Goal: Use online tool/utility: Utilize a website feature to perform a specific function

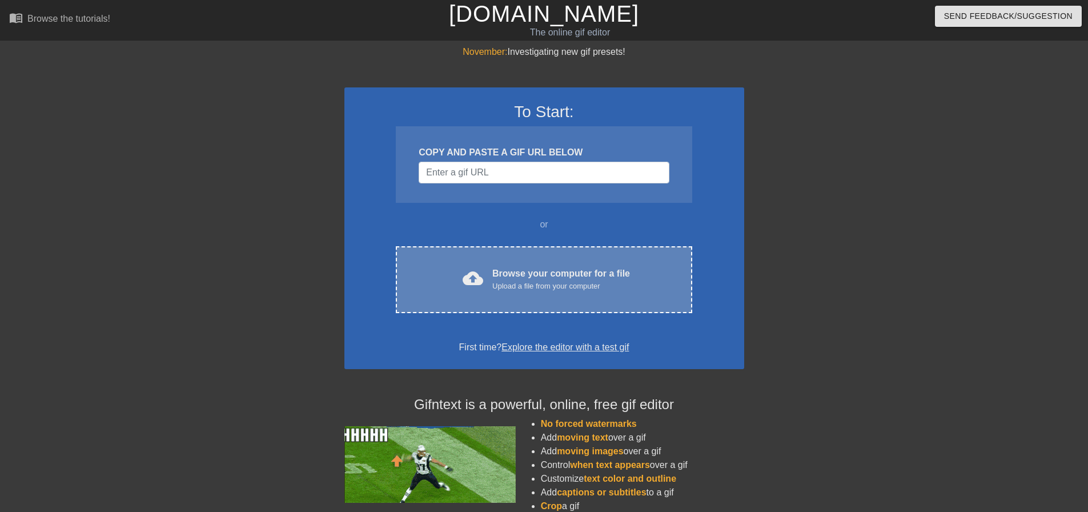
click at [535, 278] on div "Browse your computer for a file Upload a file from your computer" at bounding box center [562, 279] width 138 height 25
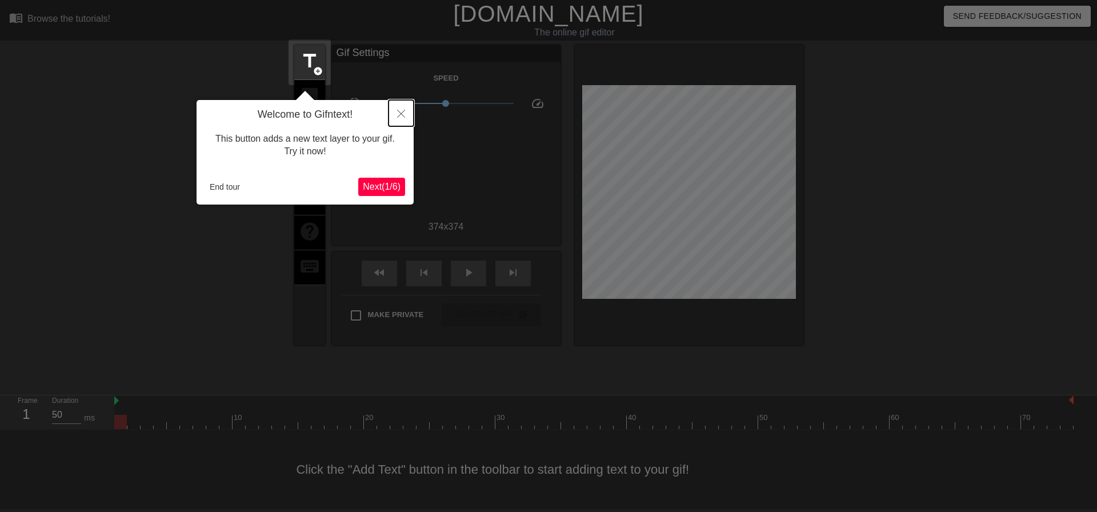
click at [401, 115] on icon "Close" at bounding box center [401, 114] width 8 height 8
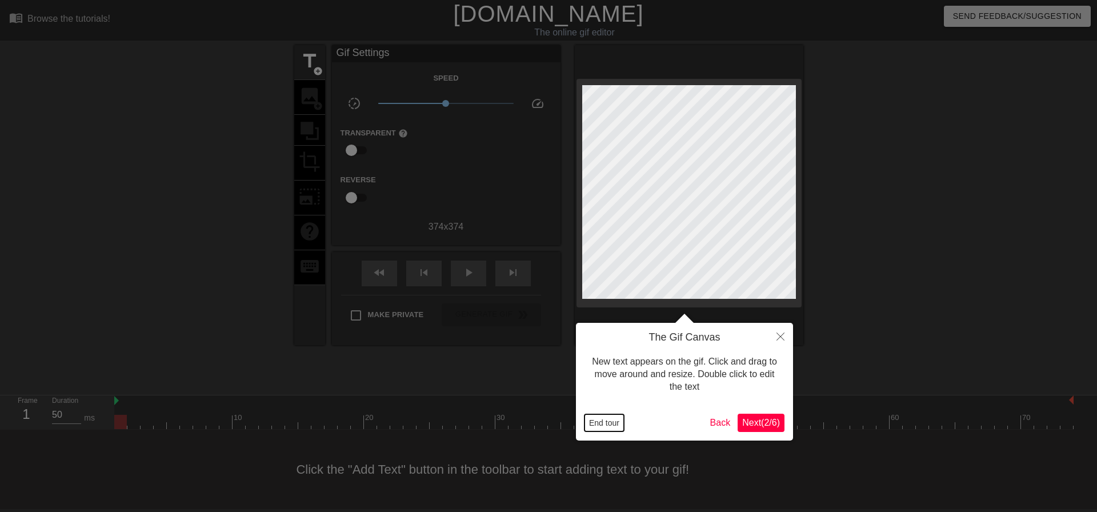
click at [617, 422] on button "End tour" at bounding box center [604, 422] width 39 height 17
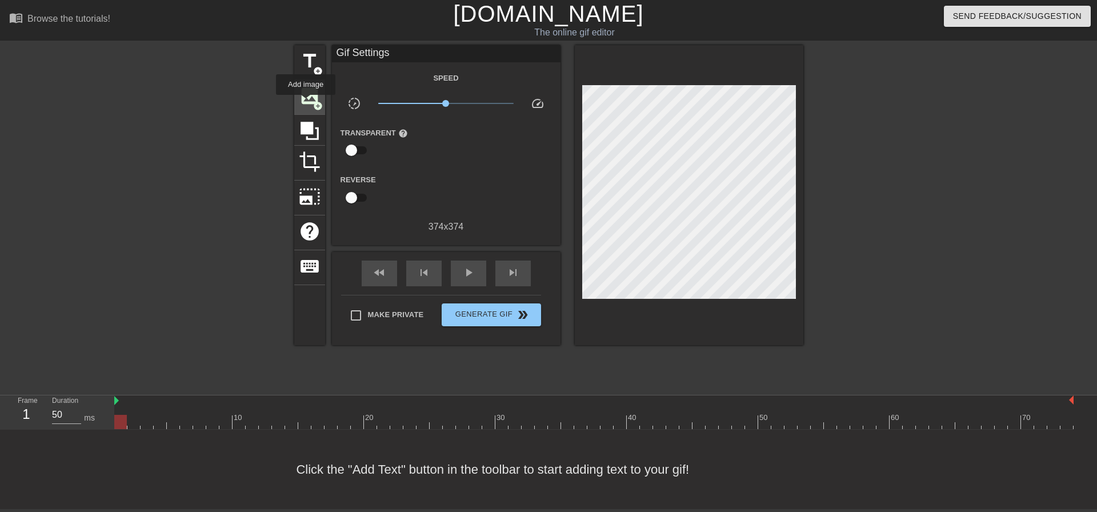
click at [306, 103] on span "image" at bounding box center [310, 96] width 22 height 22
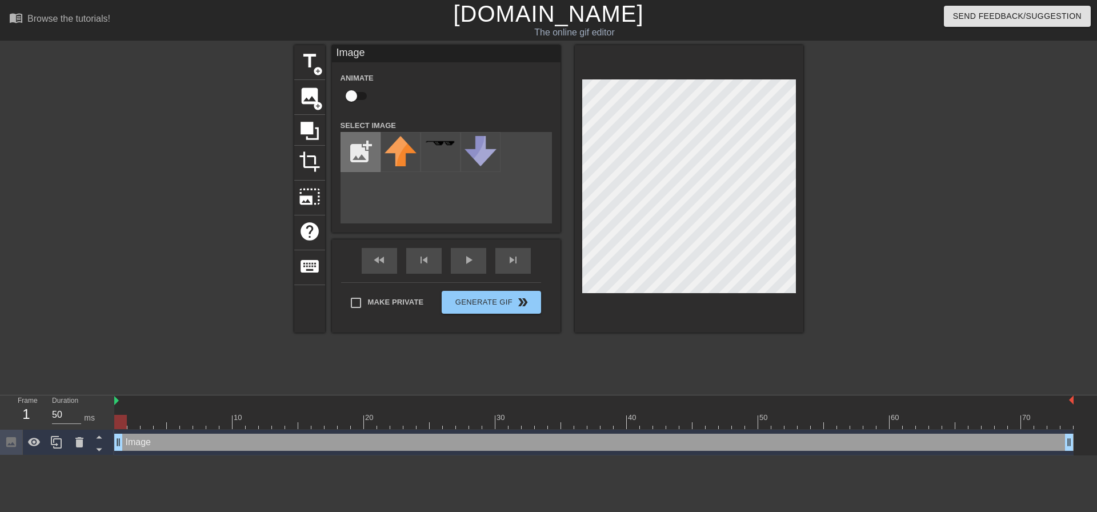
click at [347, 140] on input "file" at bounding box center [360, 152] width 39 height 39
type input "C:\fakepath\KC AUTO.png"
click at [398, 155] on img at bounding box center [401, 149] width 32 height 26
click at [585, 64] on div at bounding box center [689, 188] width 229 height 287
click at [809, 301] on div "title add_circle image add_circle crop photo_size_select_large help keyboard Im…" at bounding box center [548, 216] width 1097 height 343
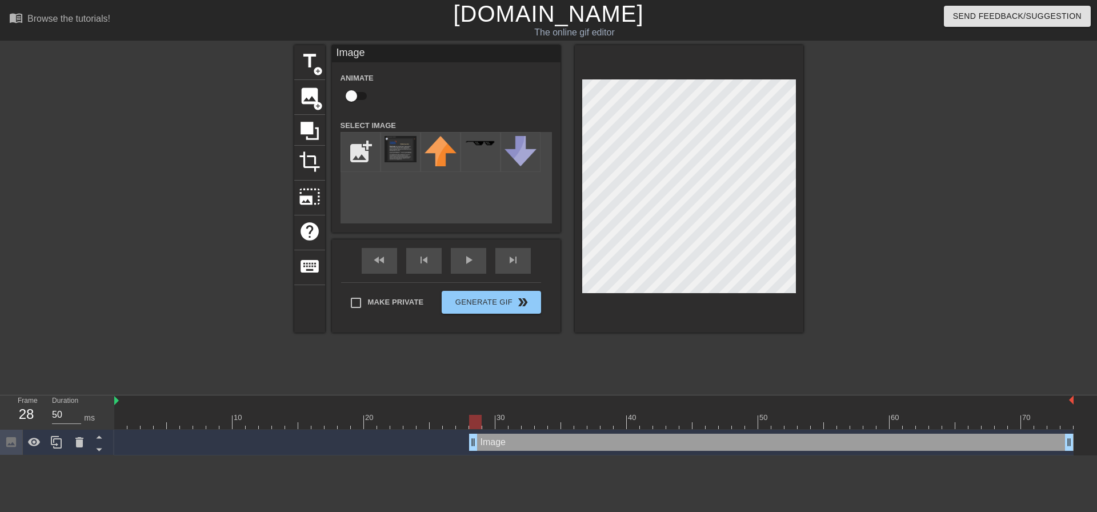
drag, startPoint x: 118, startPoint y: 441, endPoint x: 479, endPoint y: 461, distance: 361.1
click at [479, 455] on html "menu_book Browse the tutorials! [DOMAIN_NAME] The online gif editor Send Feedba…" at bounding box center [548, 227] width 1097 height 455
drag, startPoint x: 469, startPoint y: 421, endPoint x: 414, endPoint y: 415, distance: 55.2
click at [414, 415] on div at bounding box center [409, 422] width 13 height 14
drag, startPoint x: 470, startPoint y: 440, endPoint x: 407, endPoint y: 446, distance: 63.7
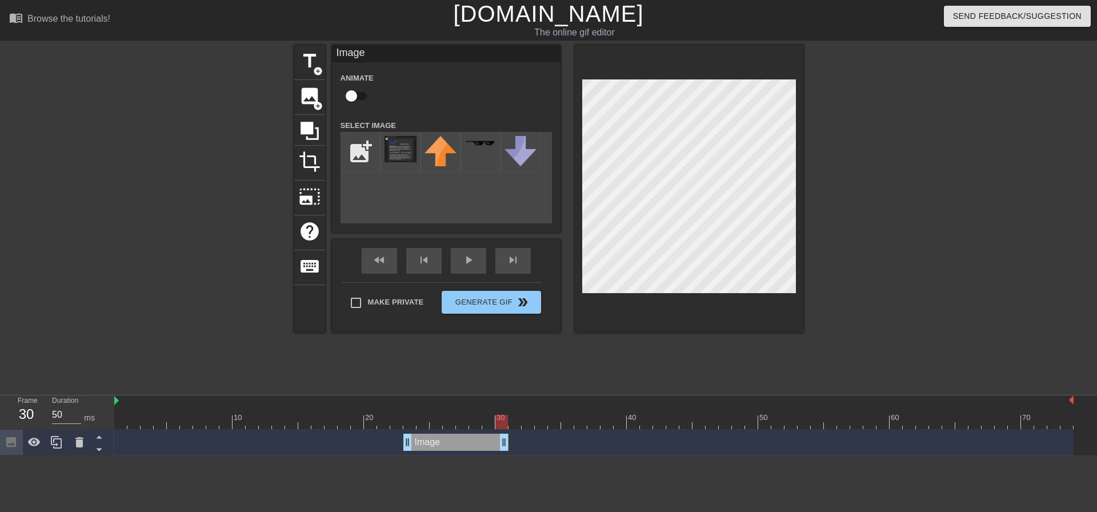
drag, startPoint x: 1069, startPoint y: 445, endPoint x: 502, endPoint y: 466, distance: 567.2
click at [502, 455] on html "menu_book Browse the tutorials! [DOMAIN_NAME] The online gif editor Send Feedba…" at bounding box center [548, 227] width 1097 height 455
drag, startPoint x: 502, startPoint y: 419, endPoint x: 476, endPoint y: 419, distance: 26.3
click at [476, 419] on div at bounding box center [475, 422] width 13 height 14
drag, startPoint x: 506, startPoint y: 439, endPoint x: 461, endPoint y: 446, distance: 45.6
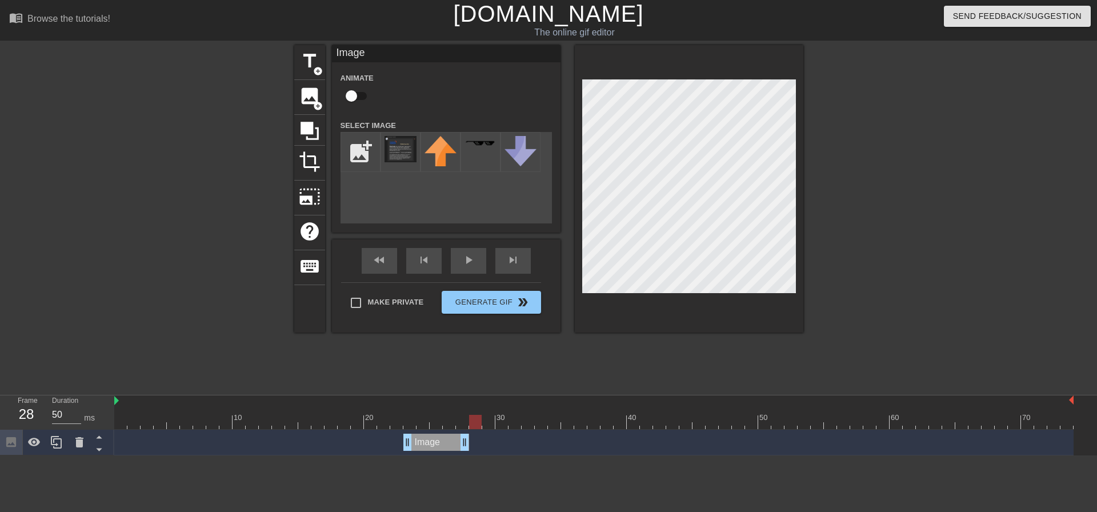
drag, startPoint x: 464, startPoint y: 423, endPoint x: 472, endPoint y: 423, distance: 8.0
click at [472, 423] on div at bounding box center [475, 422] width 13 height 14
drag, startPoint x: 463, startPoint y: 438, endPoint x: 457, endPoint y: 438, distance: 6.3
drag, startPoint x: 468, startPoint y: 446, endPoint x: 457, endPoint y: 446, distance: 10.9
click at [457, 446] on div "Image drag_handle drag_handle" at bounding box center [593, 442] width 959 height 17
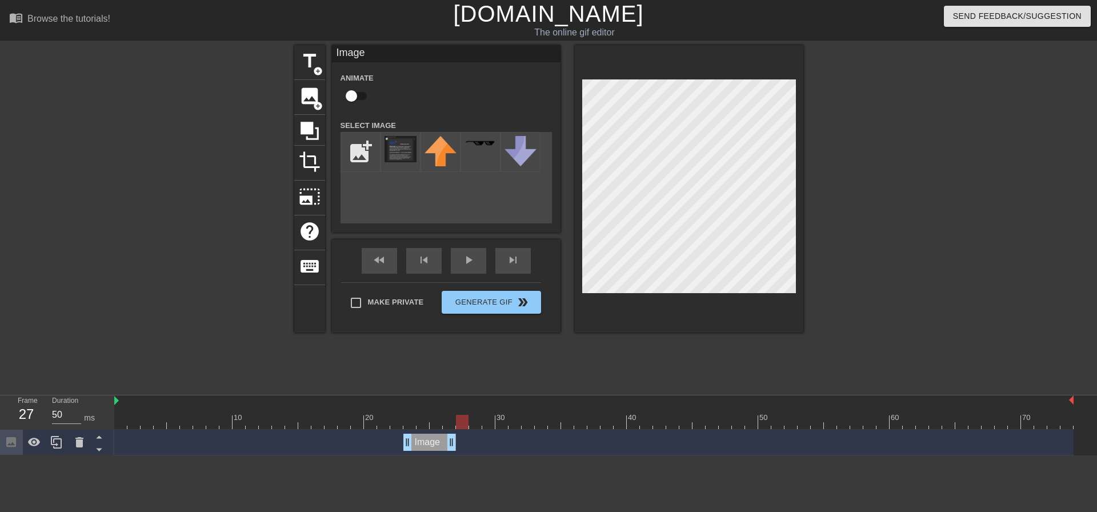
drag, startPoint x: 451, startPoint y: 426, endPoint x: 463, endPoint y: 426, distance: 12.6
click at [463, 426] on div at bounding box center [462, 422] width 13 height 14
drag, startPoint x: 454, startPoint y: 438, endPoint x: 444, endPoint y: 440, distance: 9.9
click at [444, 440] on div "Image drag_handle drag_handle" at bounding box center [593, 442] width 959 height 17
drag, startPoint x: 439, startPoint y: 425, endPoint x: 449, endPoint y: 426, distance: 9.2
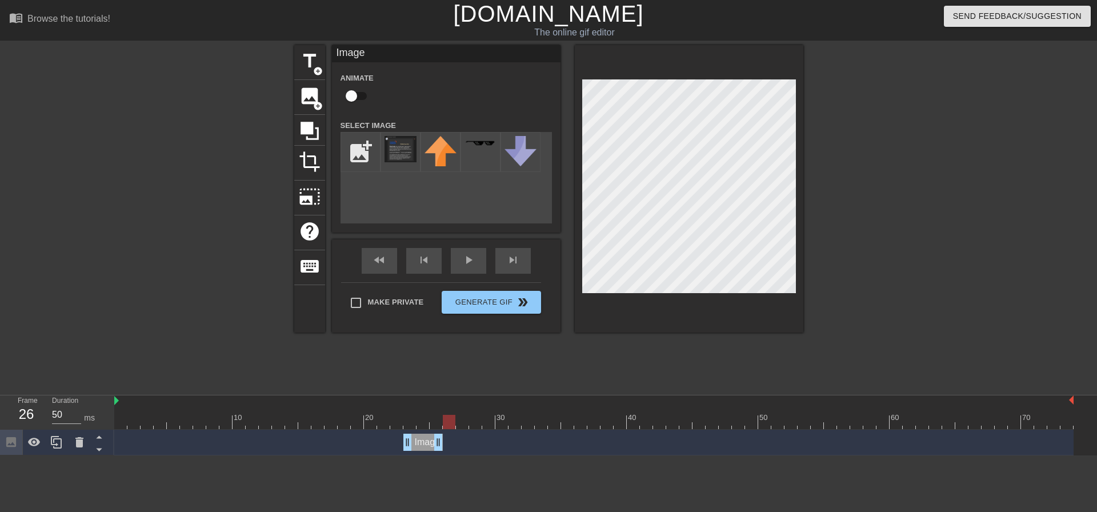
click at [449, 426] on div at bounding box center [449, 422] width 13 height 14
drag, startPoint x: 441, startPoint y: 441, endPoint x: 431, endPoint y: 443, distance: 9.9
click at [431, 443] on div "Image drag_handle drag_handle" at bounding box center [593, 442] width 959 height 17
drag, startPoint x: 431, startPoint y: 426, endPoint x: 438, endPoint y: 428, distance: 6.5
click at [438, 428] on div at bounding box center [436, 422] width 13 height 14
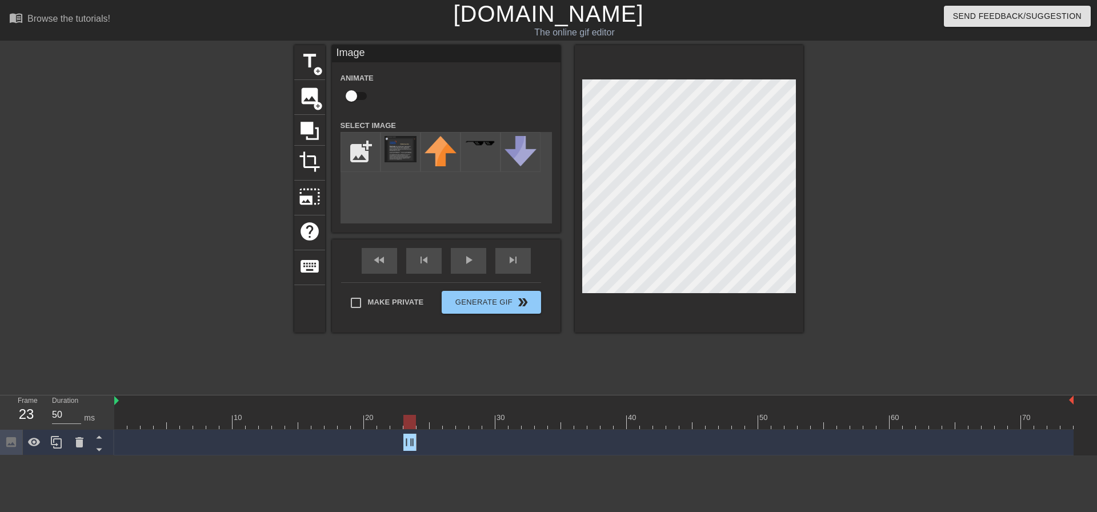
drag, startPoint x: 427, startPoint y: 443, endPoint x: 418, endPoint y: 443, distance: 9.7
click at [418, 443] on div "Image drag_handle drag_handle" at bounding box center [593, 442] width 959 height 17
drag, startPoint x: 412, startPoint y: 425, endPoint x: 425, endPoint y: 426, distance: 12.7
click at [425, 426] on div at bounding box center [423, 422] width 13 height 14
drag, startPoint x: 414, startPoint y: 442, endPoint x: 427, endPoint y: 441, distance: 12.6
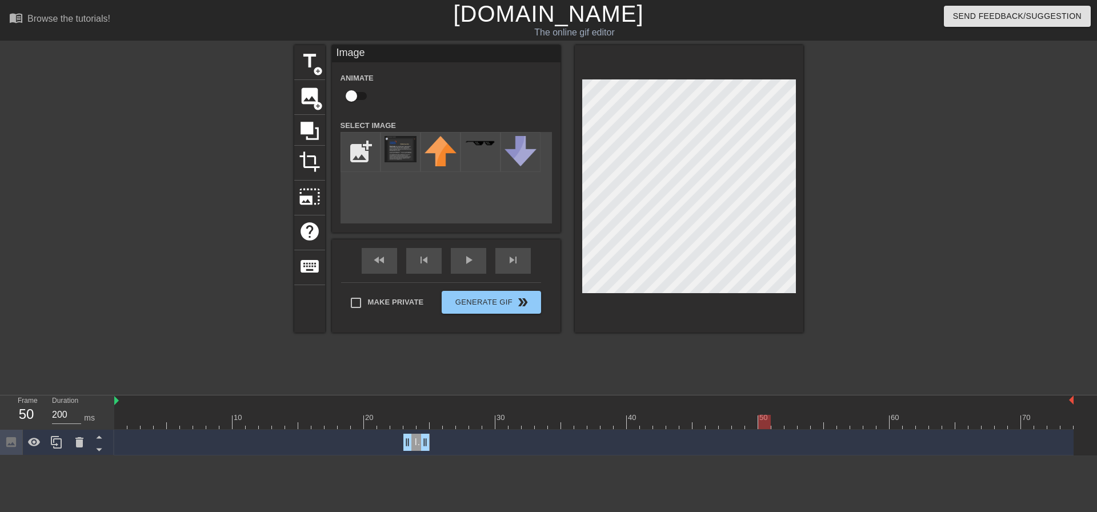
drag, startPoint x: 730, startPoint y: 423, endPoint x: 751, endPoint y: 423, distance: 20.6
click at [751, 423] on div at bounding box center [593, 422] width 959 height 14
click at [396, 147] on img at bounding box center [401, 149] width 32 height 26
drag, startPoint x: 759, startPoint y: 418, endPoint x: 743, endPoint y: 417, distance: 16.0
click at [750, 418] on div at bounding box center [751, 422] width 13 height 14
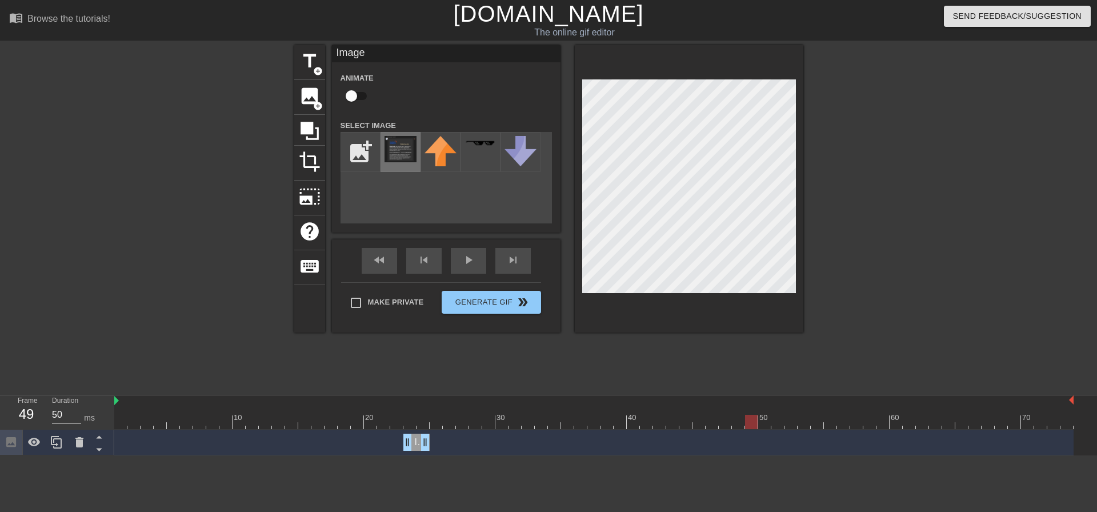
click at [400, 153] on img at bounding box center [401, 149] width 32 height 26
click at [61, 444] on icon at bounding box center [57, 442] width 14 height 14
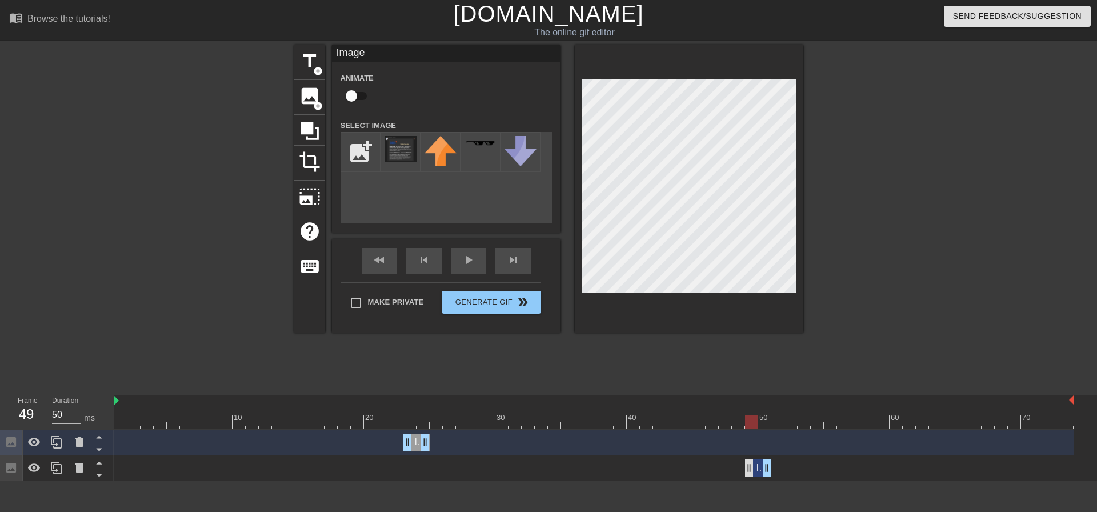
drag, startPoint x: 415, startPoint y: 467, endPoint x: 752, endPoint y: 470, distance: 337.1
click at [752, 470] on div "Image drag_handle drag_handle" at bounding box center [758, 467] width 26 height 17
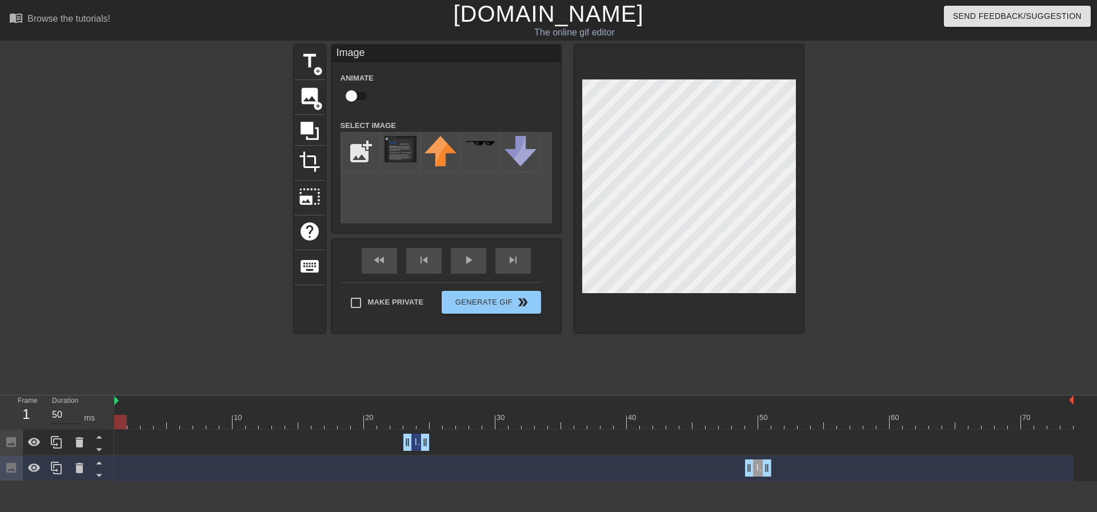
drag, startPoint x: 752, startPoint y: 423, endPoint x: 81, endPoint y: 418, distance: 670.8
click at [85, 418] on div "Frame 1 Duration 50 ms 10 20 30 40 50 60 70 Image drag_handle drag_handle Image…" at bounding box center [548, 438] width 1097 height 86
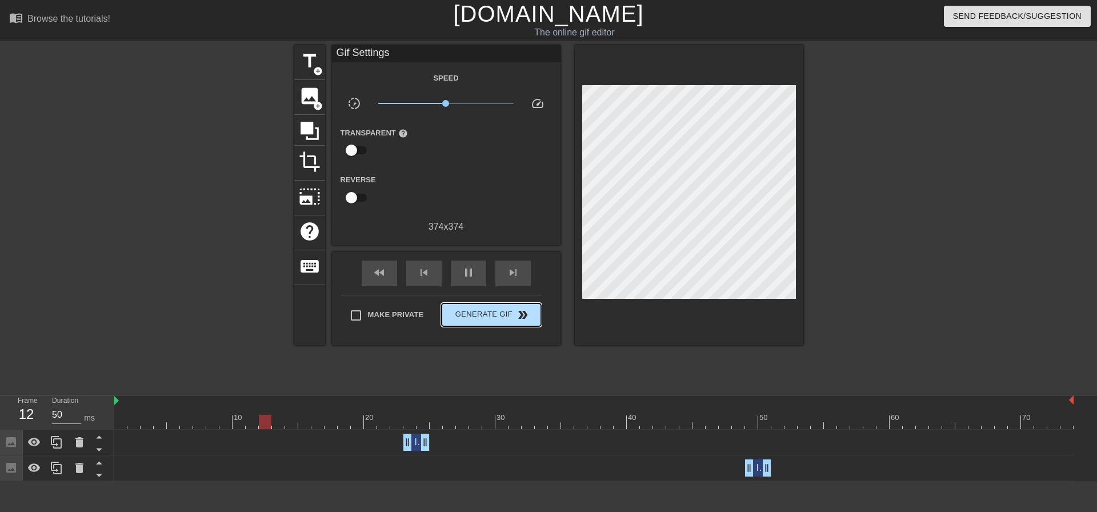
click at [465, 299] on div "Make Private Generate Gif double_arrow" at bounding box center [441, 317] width 200 height 45
type input "50"
click at [490, 314] on span "Generate Gif double_arrow" at bounding box center [491, 315] width 90 height 14
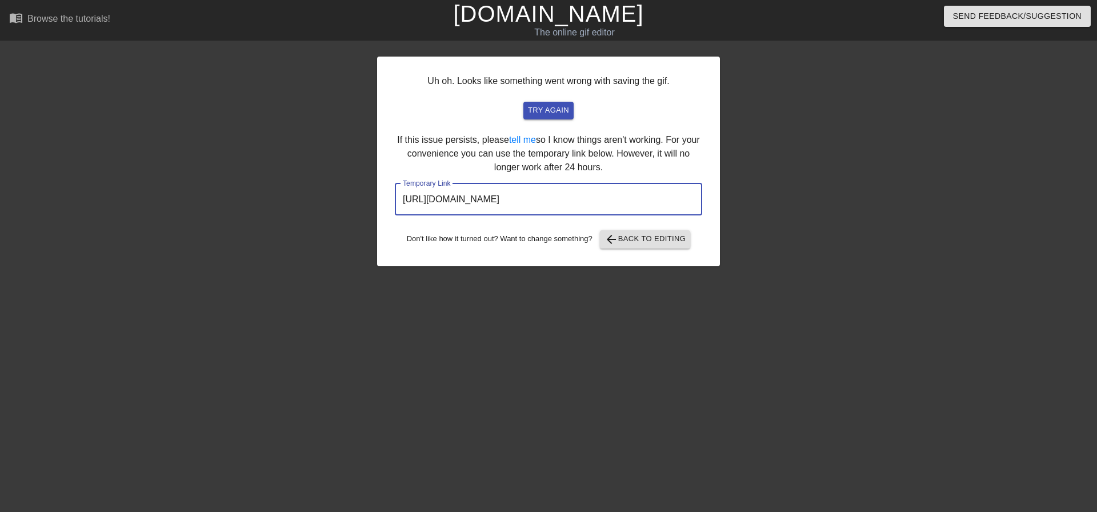
drag, startPoint x: 636, startPoint y: 197, endPoint x: 369, endPoint y: 196, distance: 267.4
click at [369, 196] on div "Uh oh. Looks like something went wrong with saving the gif. try again If this i…" at bounding box center [548, 216] width 1097 height 343
click at [545, 116] on span "try again" at bounding box center [548, 110] width 41 height 13
